Goal: Information Seeking & Learning: Stay updated

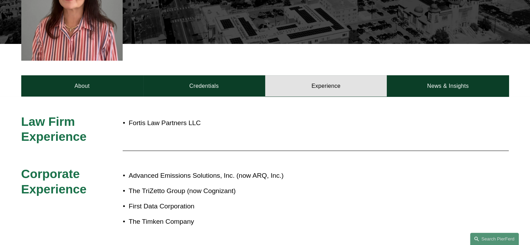
scroll to position [247, 0]
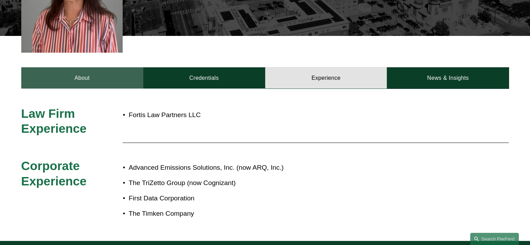
click at [84, 67] on link "About" at bounding box center [82, 77] width 122 height 21
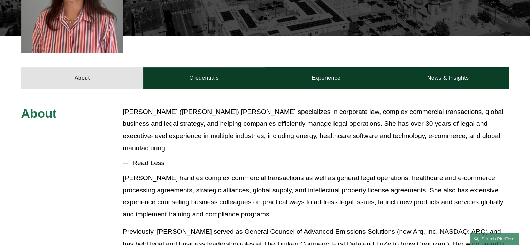
click at [252, 133] on p "Christine (Chris) Amrhein specializes in corporate law, complex commercial tran…" at bounding box center [316, 130] width 386 height 48
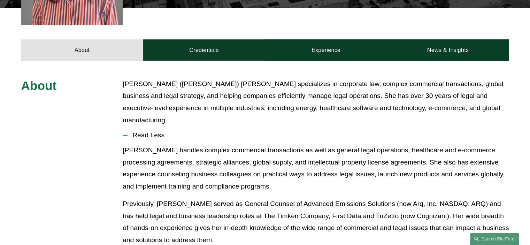
scroll to position [288, 0]
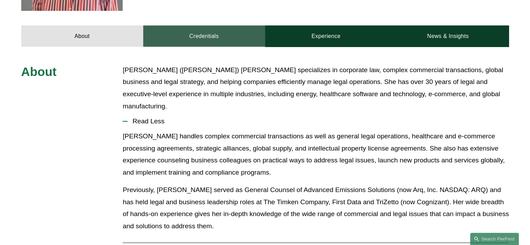
click at [214, 29] on link "Credentials" at bounding box center [204, 35] width 122 height 21
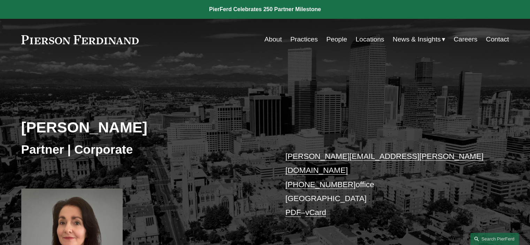
scroll to position [14, 0]
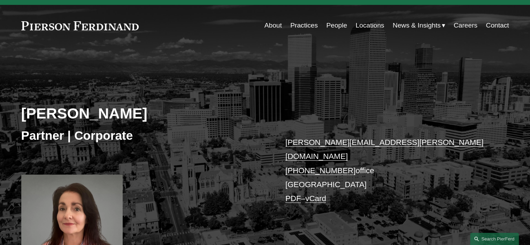
click at [336, 30] on link "People" at bounding box center [336, 25] width 21 height 13
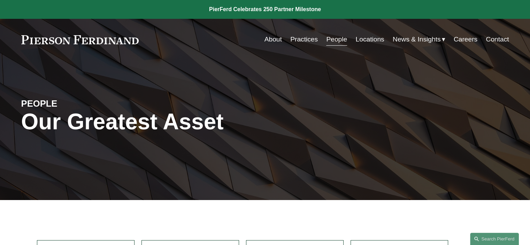
click at [0, 0] on span "News" at bounding box center [0, 0] width 0 height 0
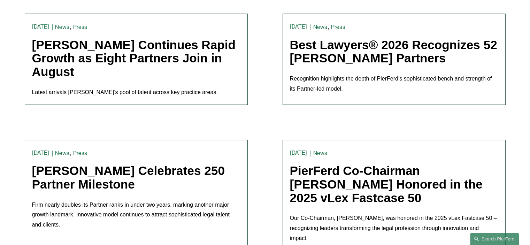
scroll to position [208, 0]
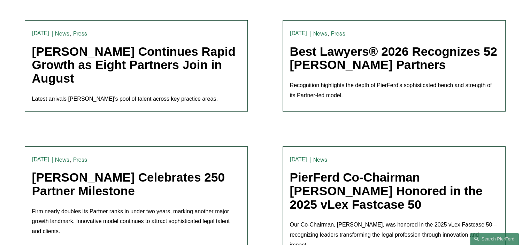
click at [68, 51] on link "Pierson Ferdinand Continues Rapid Growth as Eight Partners Join in August" at bounding box center [134, 65] width 204 height 40
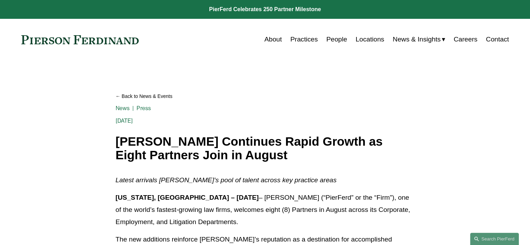
click at [142, 94] on link "Back to News & Events" at bounding box center [265, 96] width 299 height 12
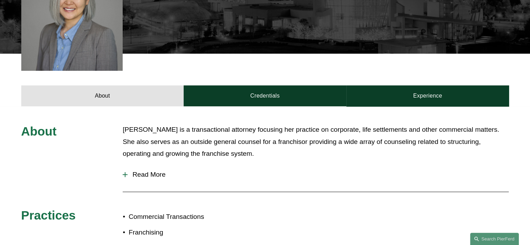
scroll to position [231, 0]
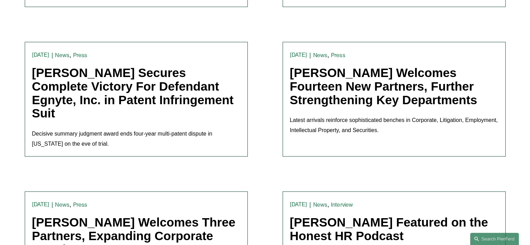
scroll to position [460, 0]
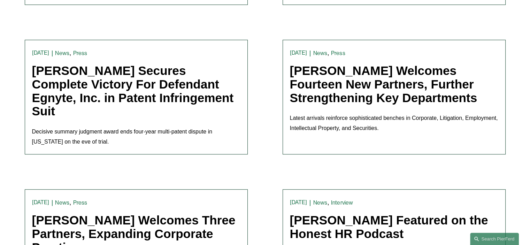
click at [326, 78] on link "[PERSON_NAME] Welcomes Fourteen New Partners, Further Strengthening Key Departm…" at bounding box center [383, 84] width 187 height 40
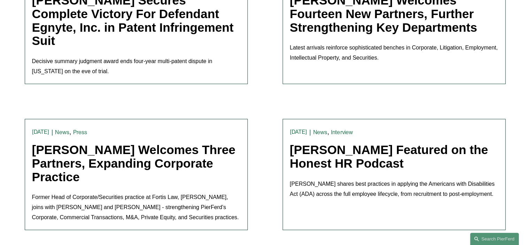
scroll to position [544, 0]
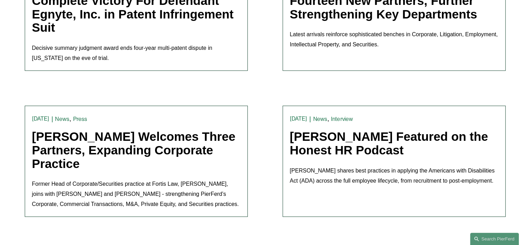
click at [55, 134] on link "[PERSON_NAME] Welcomes Three Partners, Expanding Corporate Practice" at bounding box center [133, 150] width 203 height 40
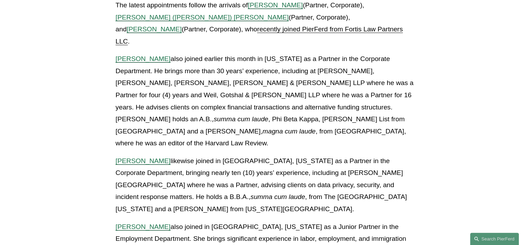
scroll to position [1588, 0]
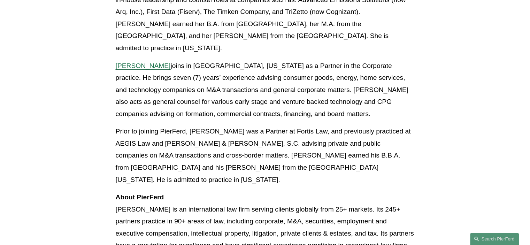
scroll to position [599, 0]
